Goal: Check status: Check status

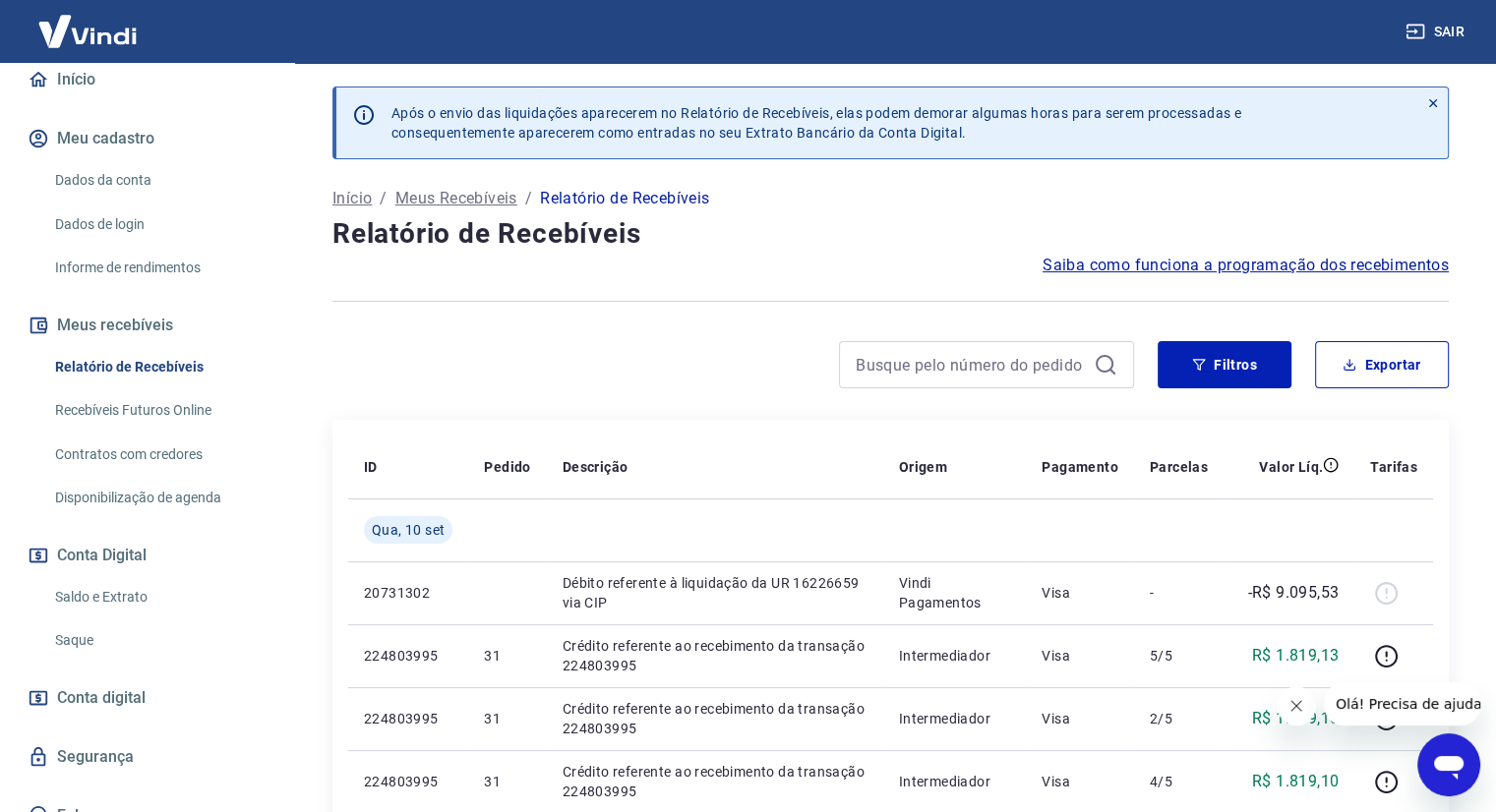
scroll to position [197, 0]
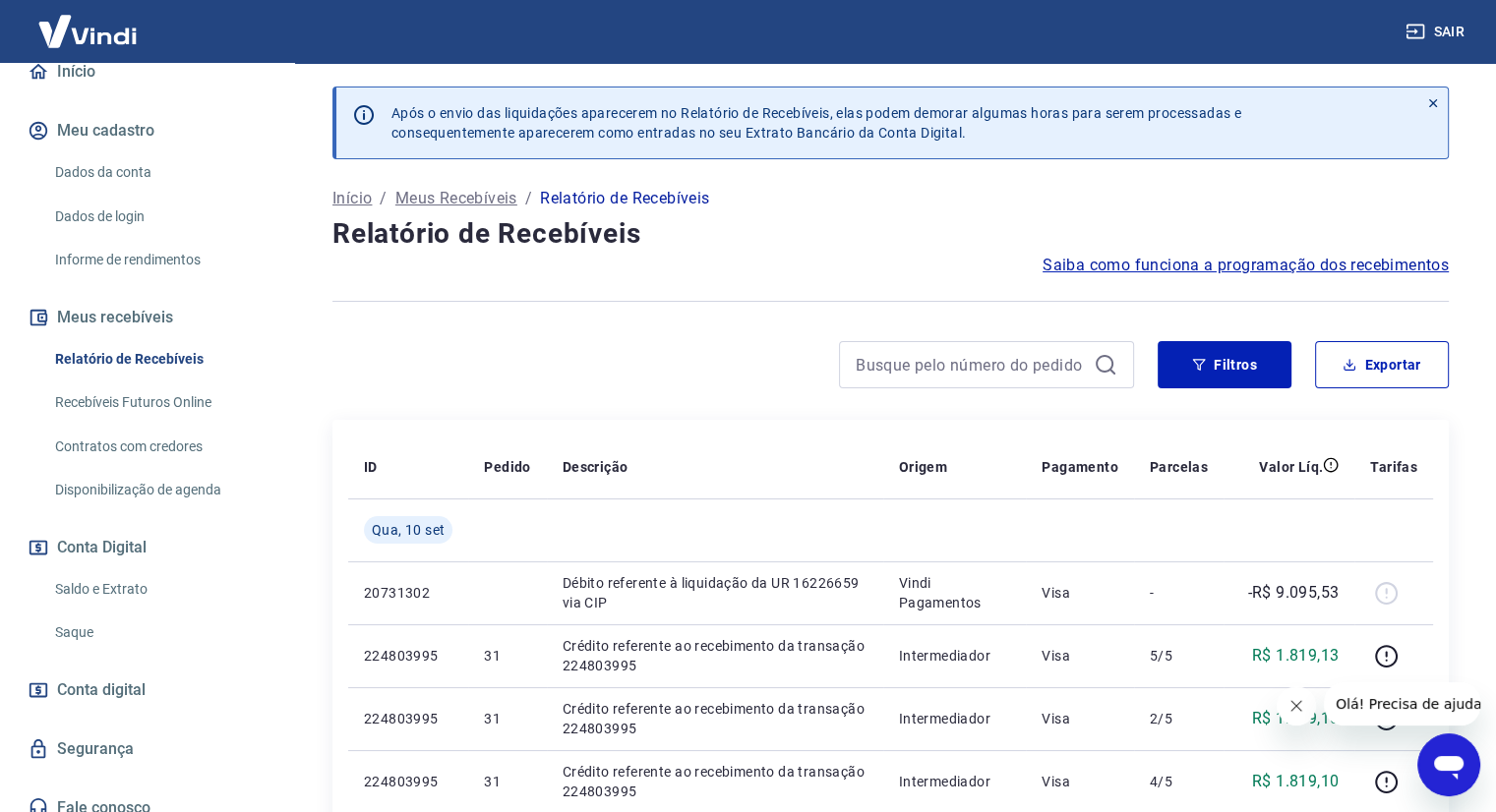
click at [117, 588] on link "Saldo e Extrato" at bounding box center [158, 589] width 223 height 40
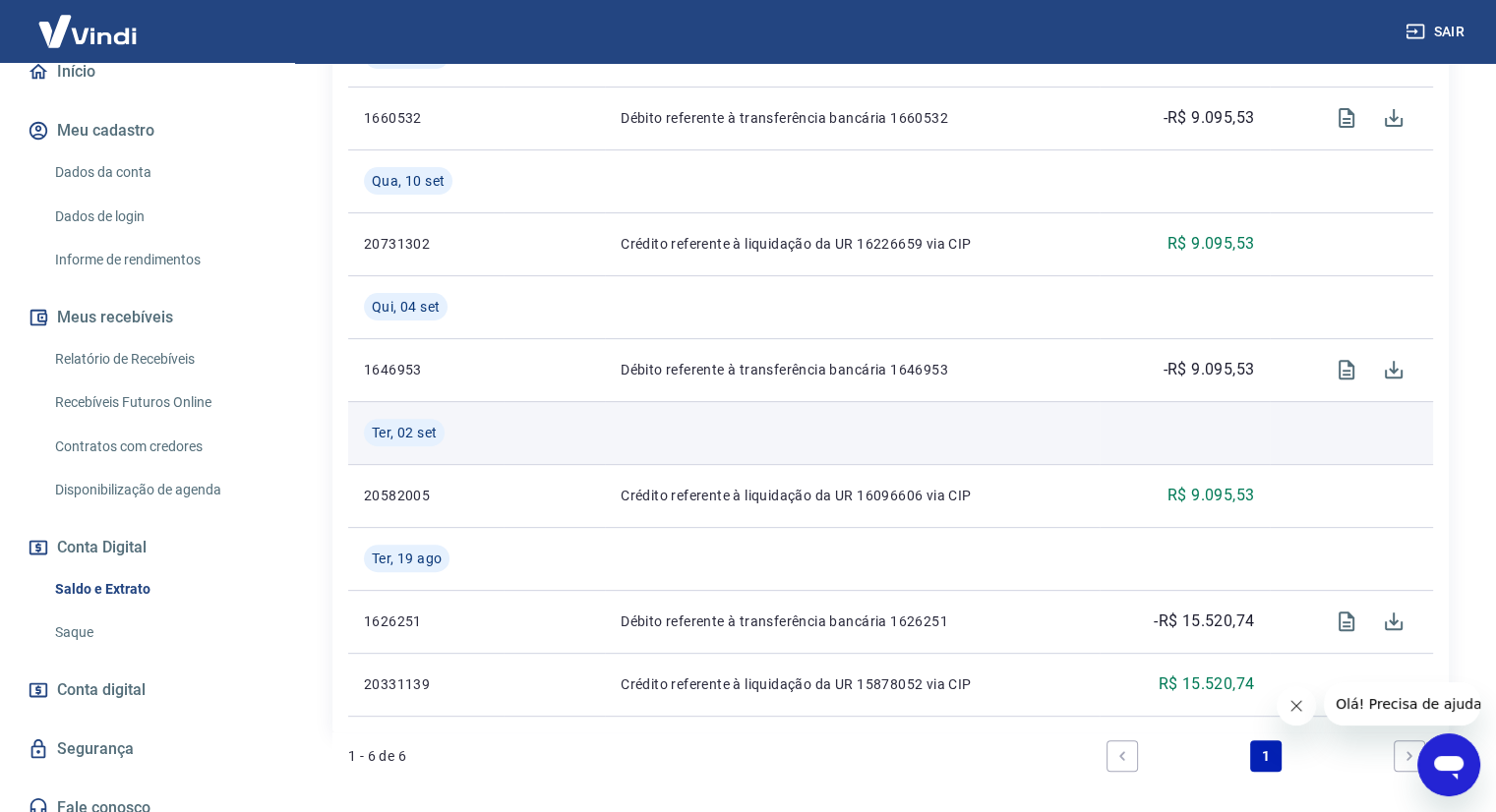
scroll to position [589, 0]
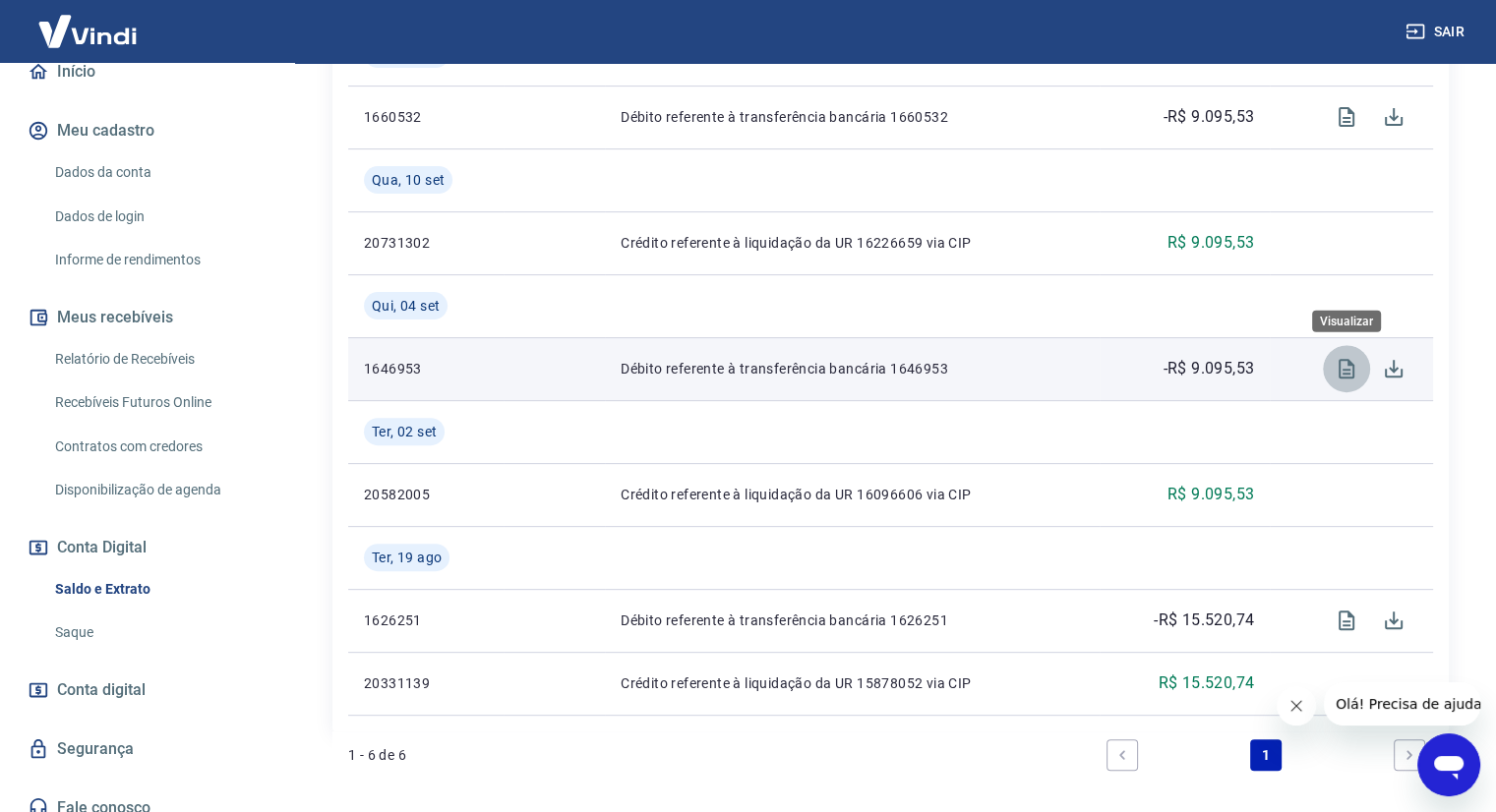
click at [1338, 363] on icon "Visualizar" at bounding box center [1346, 369] width 16 height 20
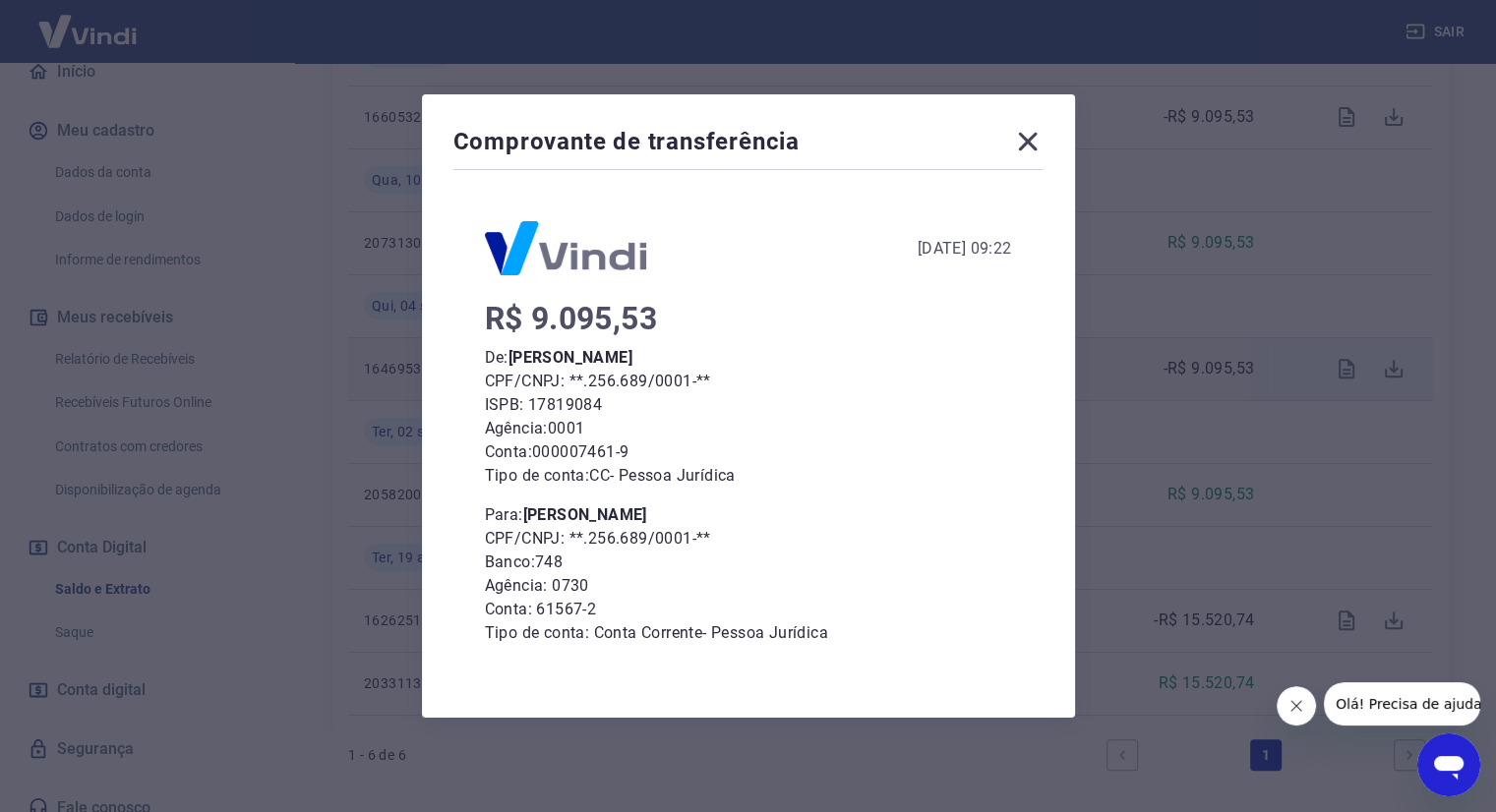
click at [1031, 143] on icon at bounding box center [1026, 142] width 19 height 19
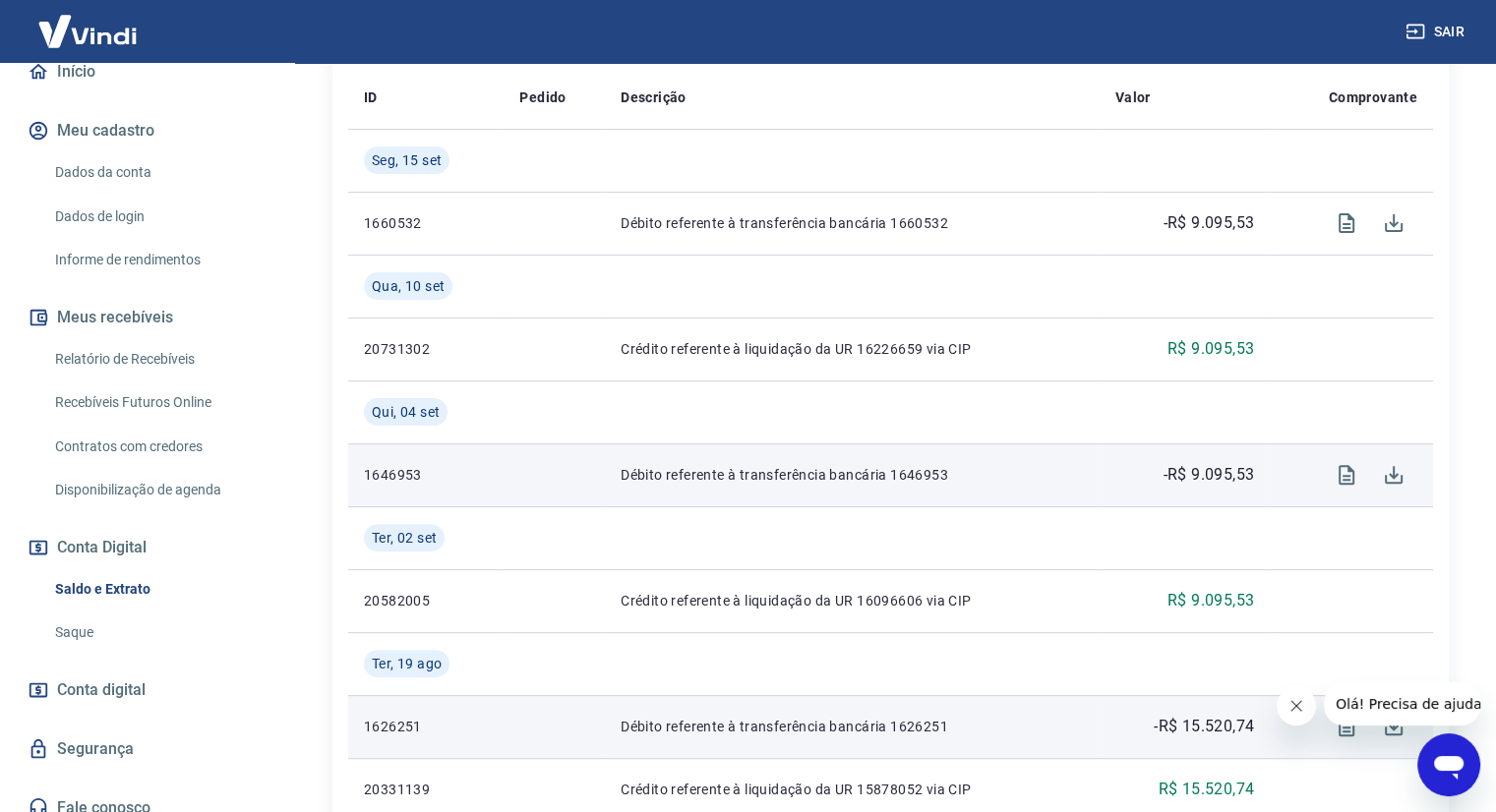
scroll to position [91, 0]
